Goal: Task Accomplishment & Management: Use online tool/utility

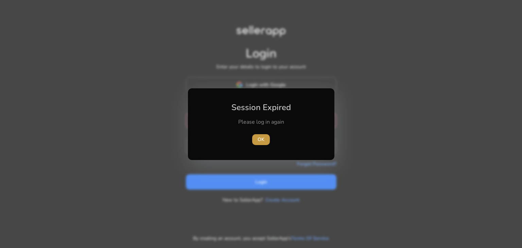
click at [262, 139] on span "OK" at bounding box center [261, 139] width 7 height 7
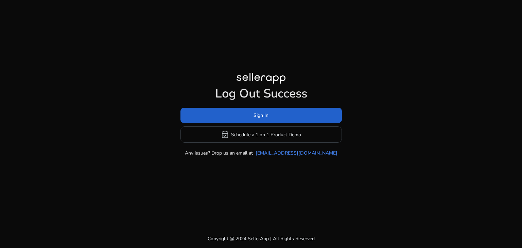
click at [282, 118] on span at bounding box center [261, 115] width 161 height 16
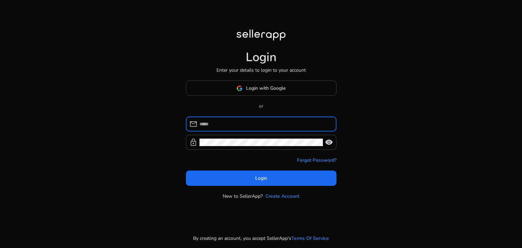
click at [253, 121] on input at bounding box center [266, 123] width 132 height 7
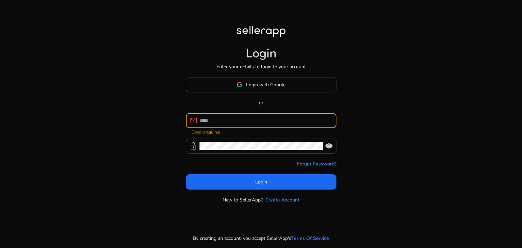
type input "**********"
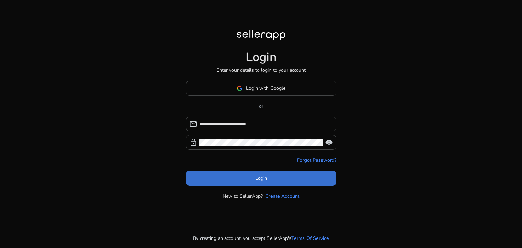
click at [250, 174] on span at bounding box center [261, 178] width 151 height 16
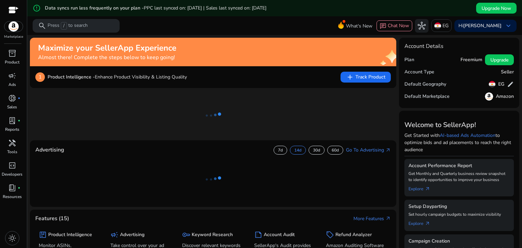
click at [40, 8] on mat-icon "error_outline" at bounding box center [37, 8] width 8 height 8
click at [13, 28] on img at bounding box center [13, 26] width 18 height 10
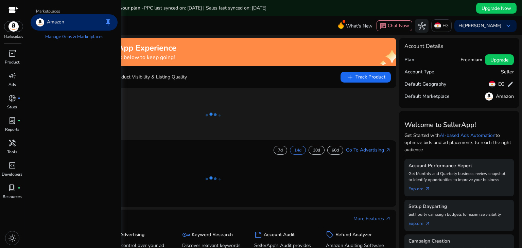
click at [13, 28] on img at bounding box center [13, 26] width 18 height 10
click at [14, 53] on span "inventory_2" at bounding box center [12, 53] width 8 height 8
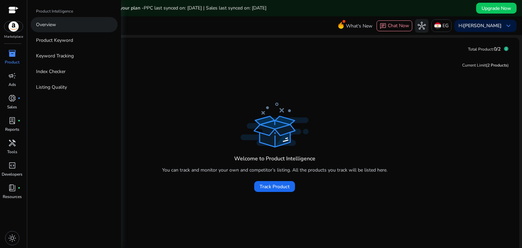
click at [53, 25] on p "Overview" at bounding box center [46, 24] width 20 height 7
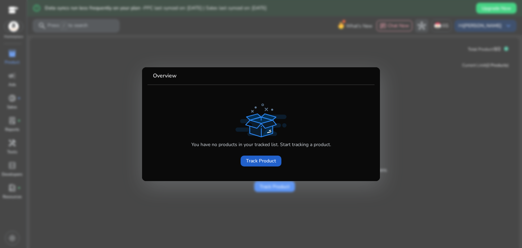
click at [256, 161] on span "Track Product" at bounding box center [261, 160] width 30 height 7
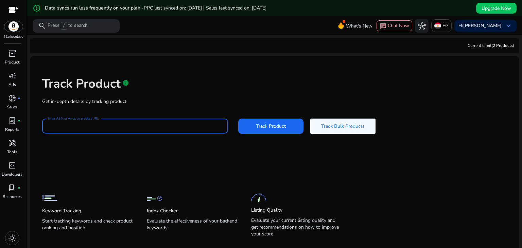
click at [170, 127] on input "Enter ASIN or Amazon product URL" at bounding box center [135, 125] width 175 height 7
paste input "**********"
type input "**********"
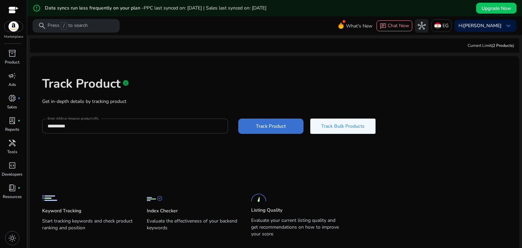
click at [276, 127] on span "Track Product" at bounding box center [271, 126] width 30 height 7
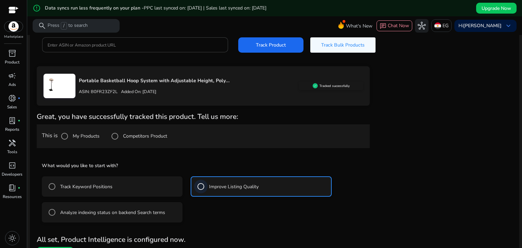
scroll to position [96, 0]
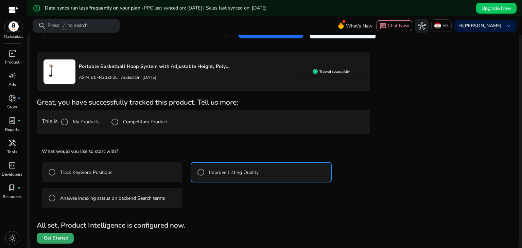
click at [63, 240] on span "Get Started" at bounding box center [56, 238] width 24 height 7
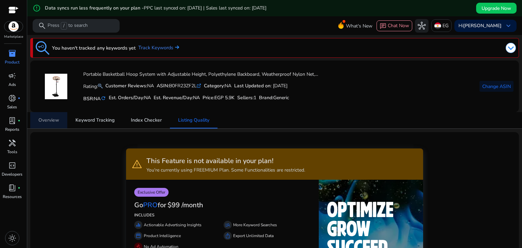
click at [52, 120] on span "Overview" at bounding box center [48, 120] width 21 height 5
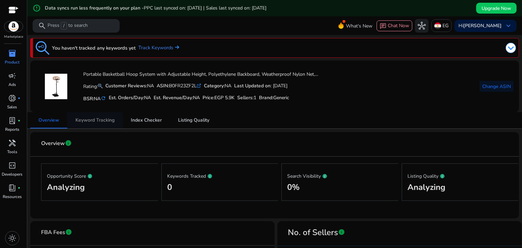
click at [111, 120] on span "Keyword Tracking" at bounding box center [94, 120] width 39 height 5
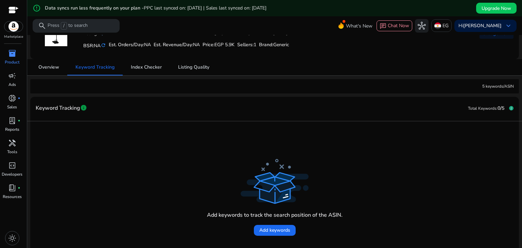
scroll to position [49, 0]
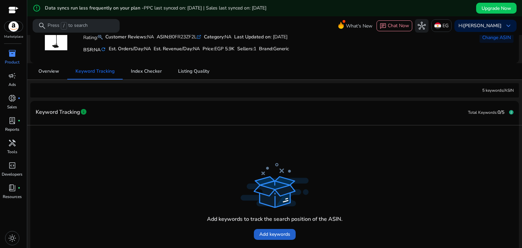
click at [272, 233] on span "Add keywords" at bounding box center [274, 234] width 31 height 7
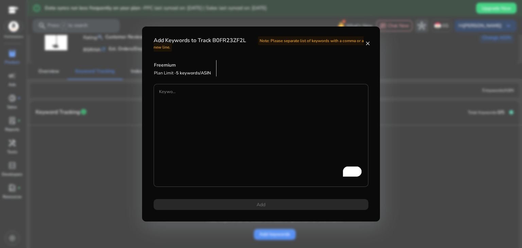
click at [368, 43] on mat-icon "close" at bounding box center [368, 43] width 6 height 6
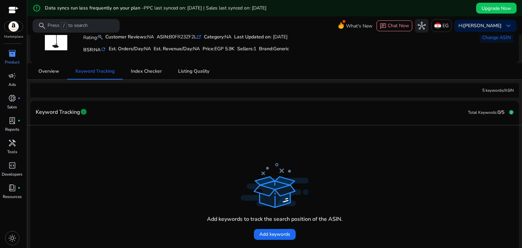
scroll to position [15, 0]
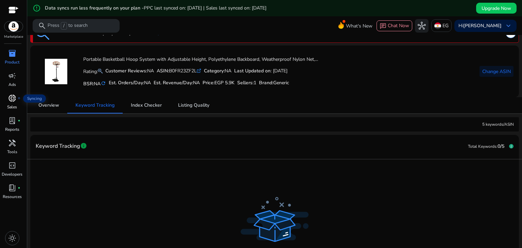
click at [13, 98] on span "donut_small" at bounding box center [12, 98] width 8 height 8
